Goal: Navigation & Orientation: Find specific page/section

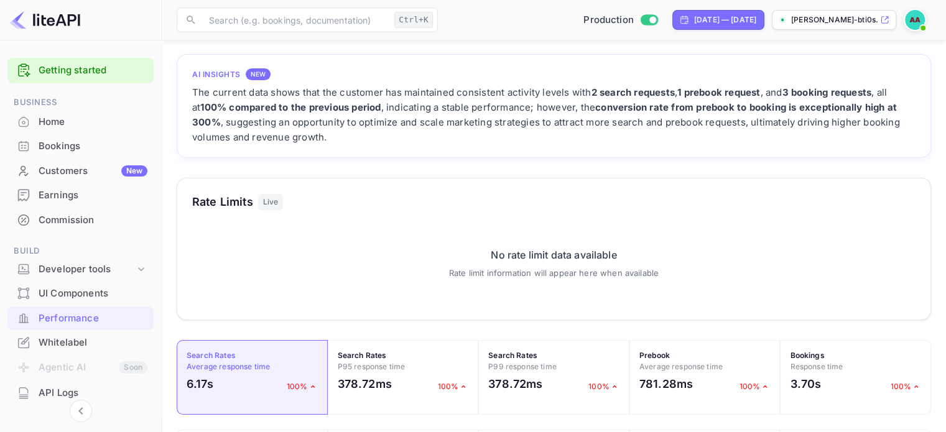
scroll to position [124, 0]
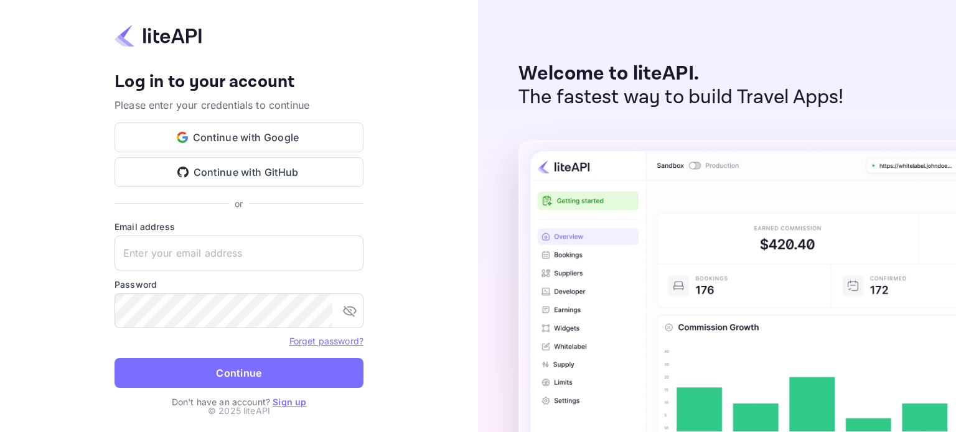
click at [227, 113] on div "Your account has been created successfully, a confirmation link has been sent t…" at bounding box center [238, 141] width 249 height 139
click at [238, 129] on button "Continue with Google" at bounding box center [238, 138] width 249 height 30
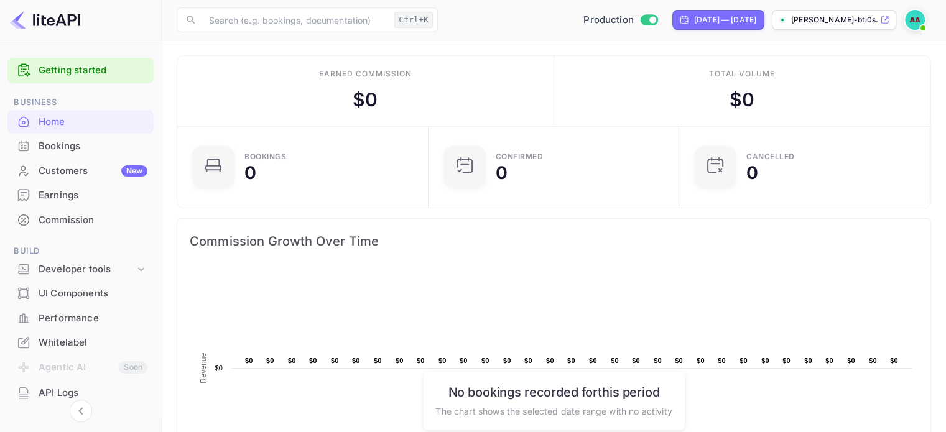
click at [65, 309] on div "Performance" at bounding box center [80, 319] width 146 height 24
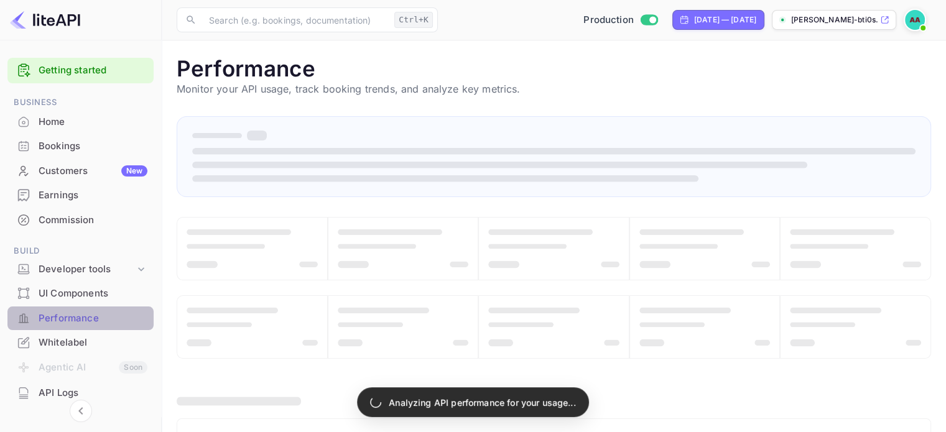
click at [80, 315] on div "Performance" at bounding box center [93, 319] width 109 height 14
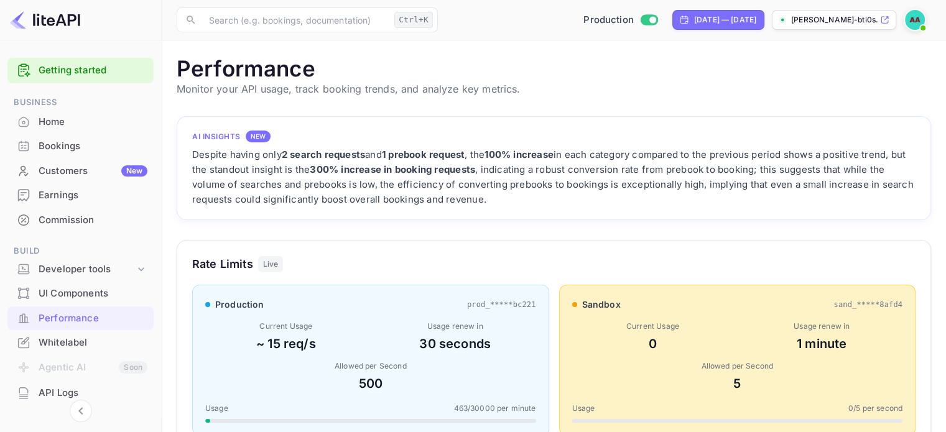
click at [100, 320] on div "Performance" at bounding box center [93, 319] width 109 height 14
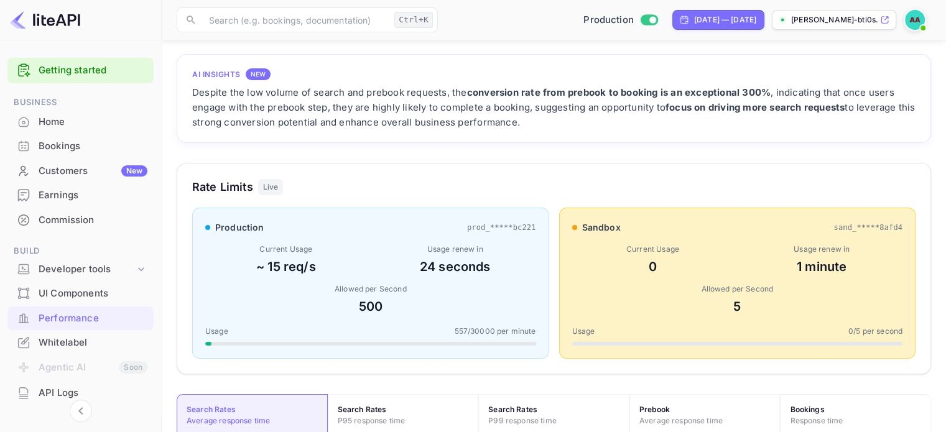
scroll to position [310, 745]
